Goal: Navigation & Orientation: Find specific page/section

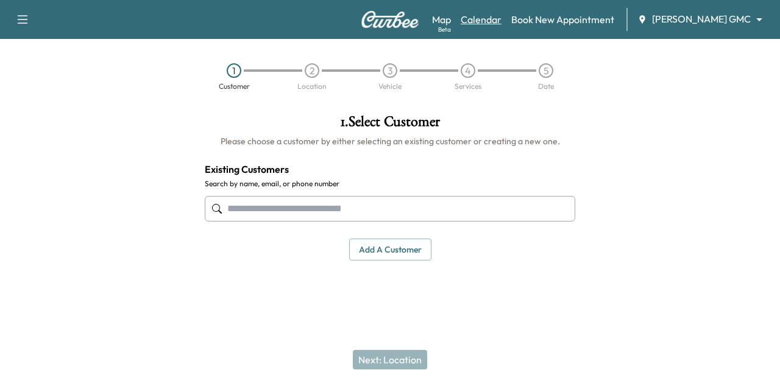
click at [492, 15] on link "Calendar" at bounding box center [481, 19] width 41 height 15
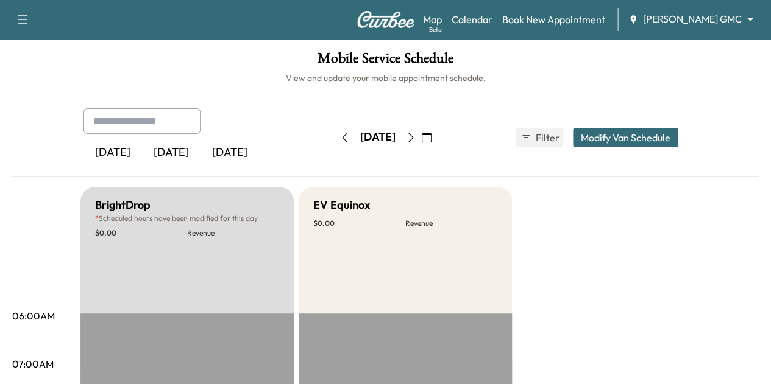
click at [670, 7] on div "Support Log Out Map Beta Calendar Book New Appointment [PERSON_NAME] GMC ******…" at bounding box center [385, 19] width 771 height 39
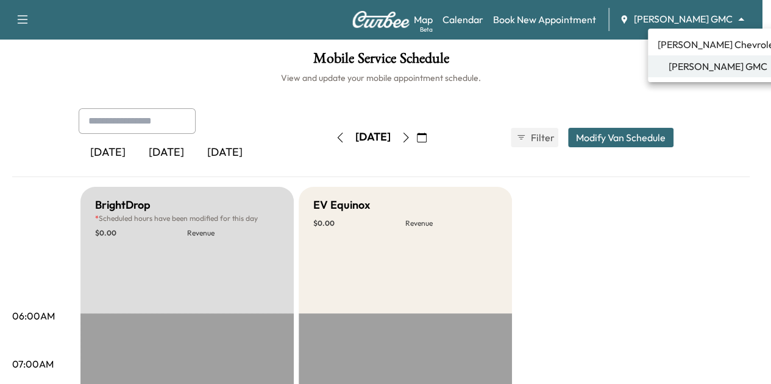
click at [670, 15] on body "Support Log Out Map Beta Calendar Book New Appointment [PERSON_NAME] GMC ******…" at bounding box center [385, 192] width 771 height 384
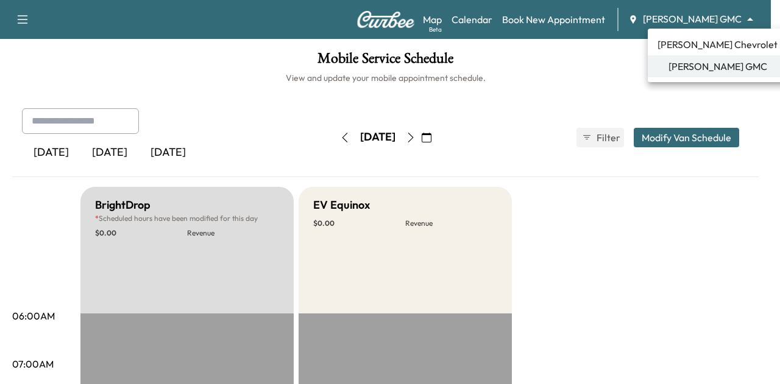
click at [691, 49] on span "[PERSON_NAME] Chevrolet" at bounding box center [717, 44] width 120 height 15
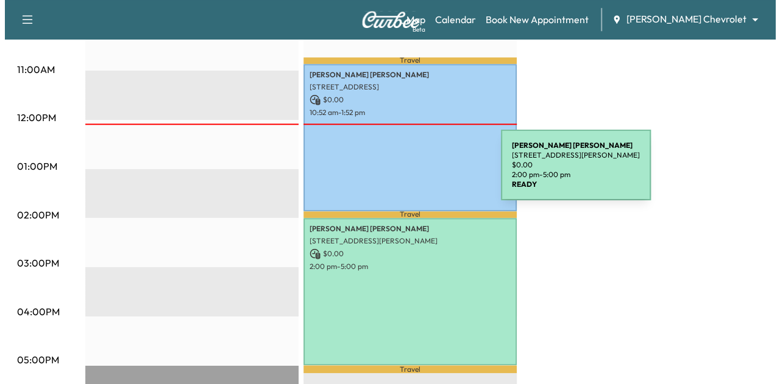
scroll to position [488, 0]
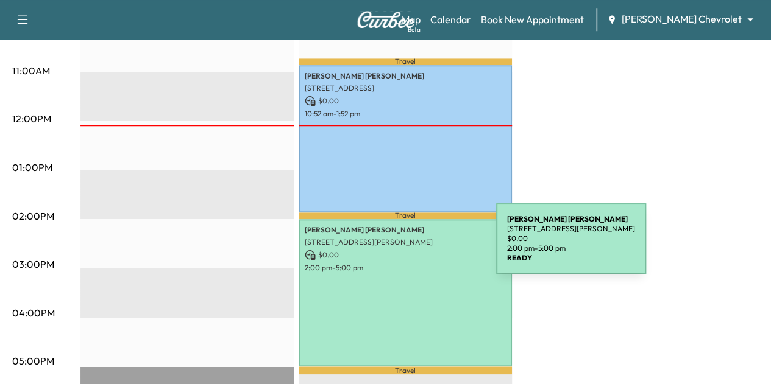
click at [405, 250] on p "$ 0.00" at bounding box center [405, 255] width 201 height 11
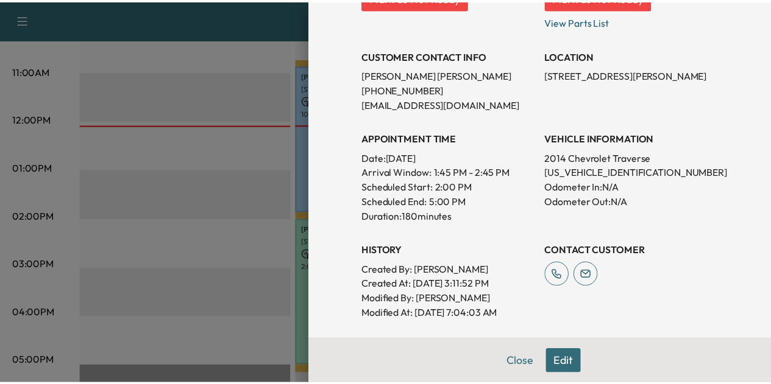
scroll to position [218, 0]
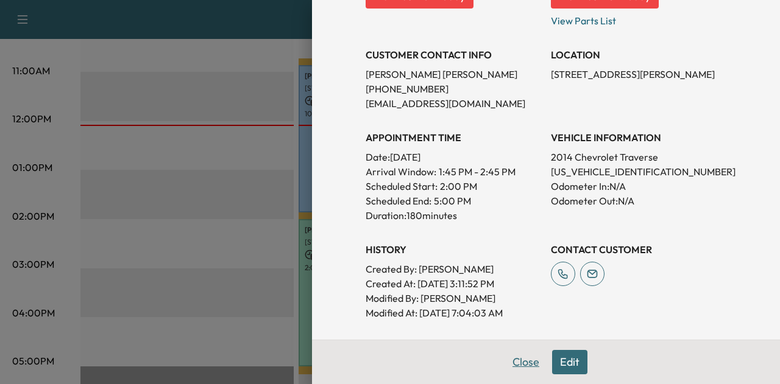
click at [520, 362] on button "Close" at bounding box center [525, 362] width 43 height 24
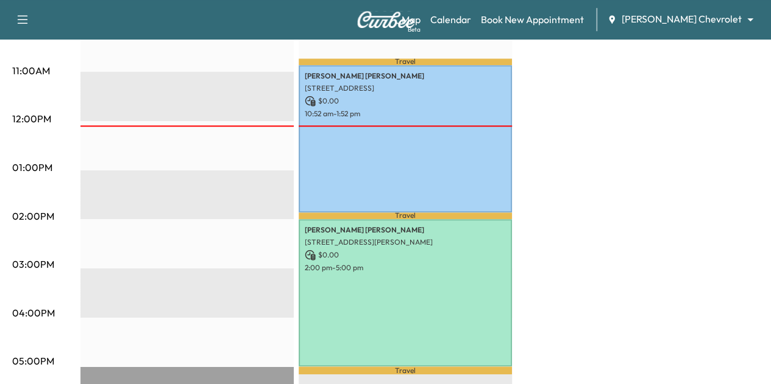
drag, startPoint x: 541, startPoint y: 142, endPoint x: 393, endPoint y: 241, distance: 178.3
click at [393, 241] on p "[STREET_ADDRESS][PERSON_NAME]" at bounding box center [405, 243] width 201 height 10
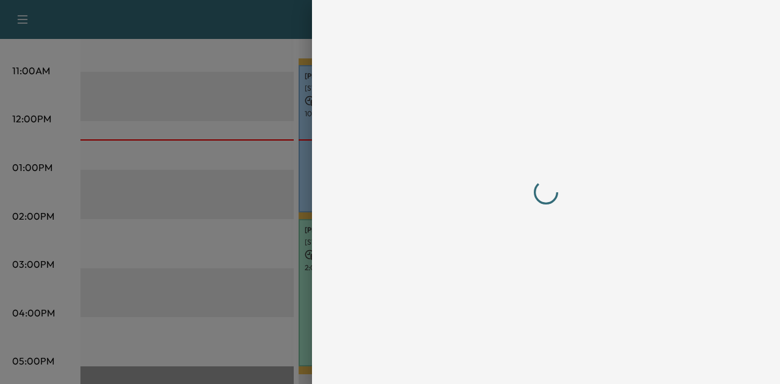
click at [251, 26] on div at bounding box center [390, 192] width 780 height 384
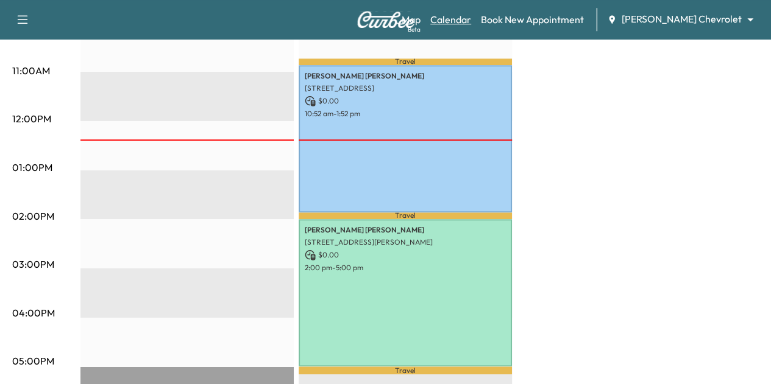
click at [471, 24] on link "Calendar" at bounding box center [450, 19] width 41 height 15
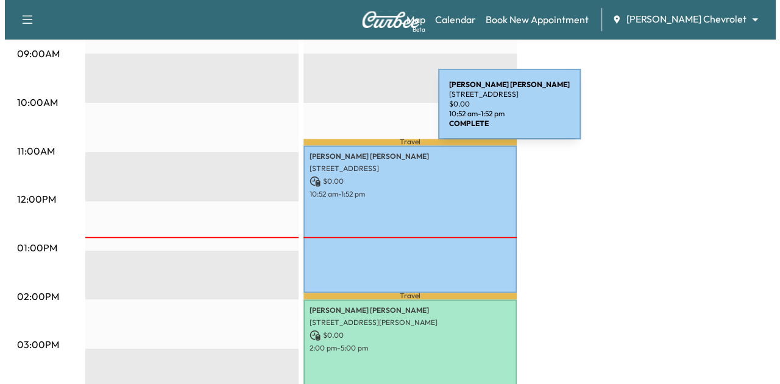
scroll to position [510, 0]
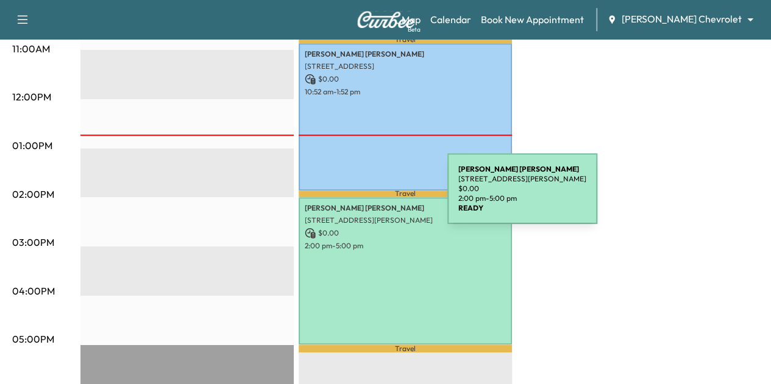
click at [356, 197] on div "[PERSON_NAME] [STREET_ADDRESS][PERSON_NAME] $ 0.00 2:00 pm - 5:00 pm" at bounding box center [405, 270] width 213 height 147
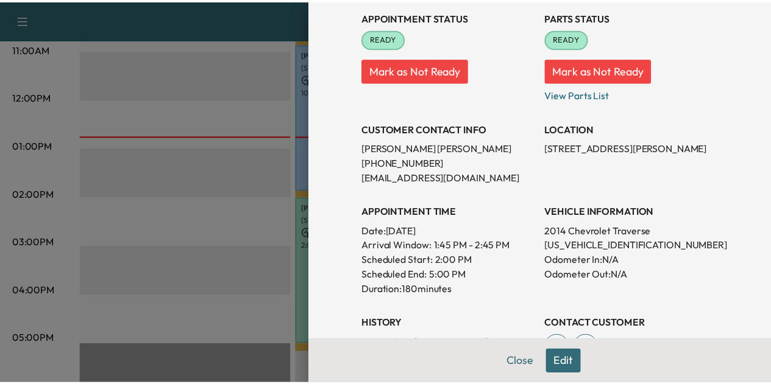
scroll to position [144, 0]
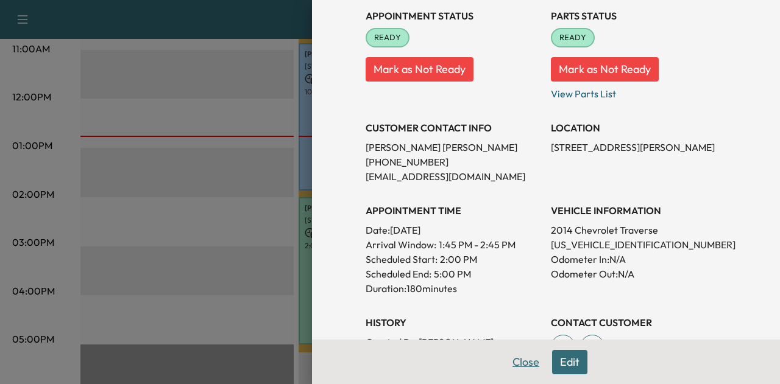
click at [512, 367] on button "Close" at bounding box center [525, 362] width 43 height 24
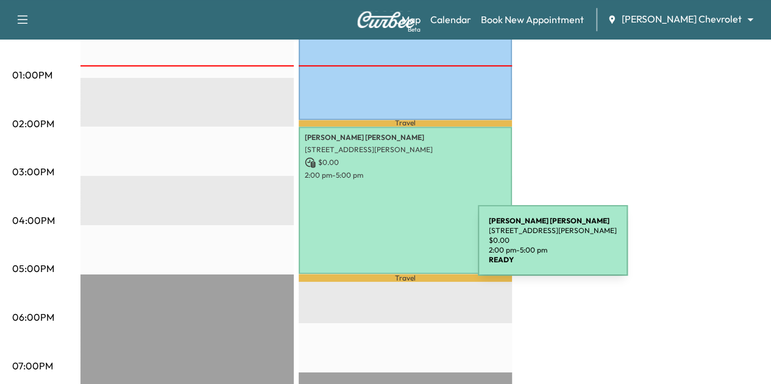
scroll to position [584, 0]
